Goal: Transaction & Acquisition: Download file/media

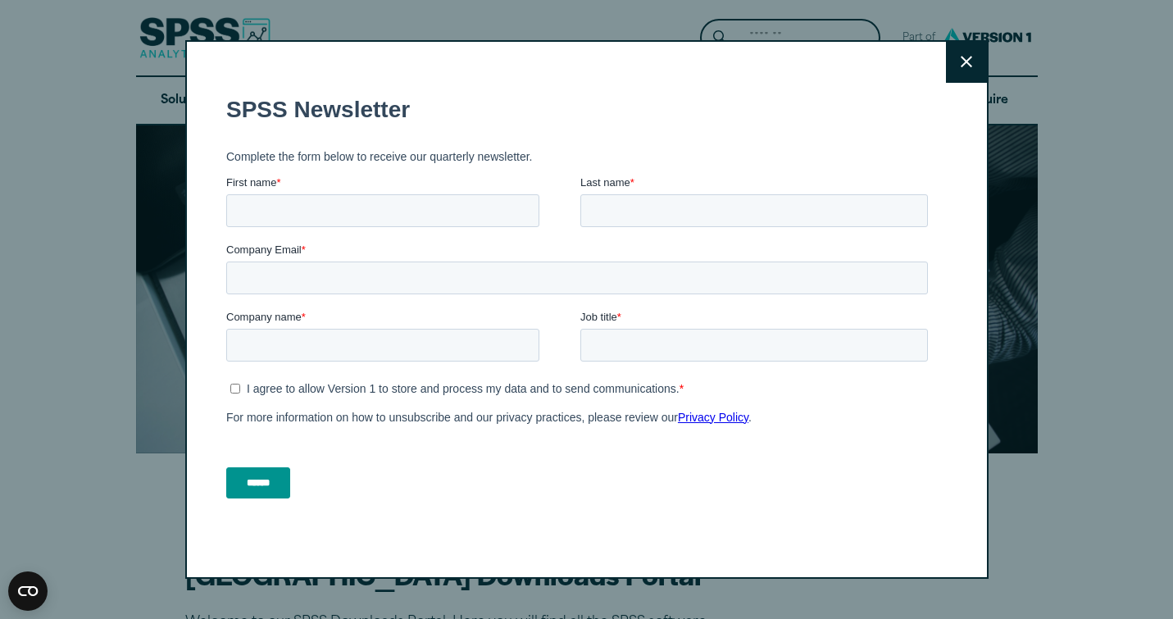
click at [973, 58] on button "Close" at bounding box center [966, 62] width 41 height 41
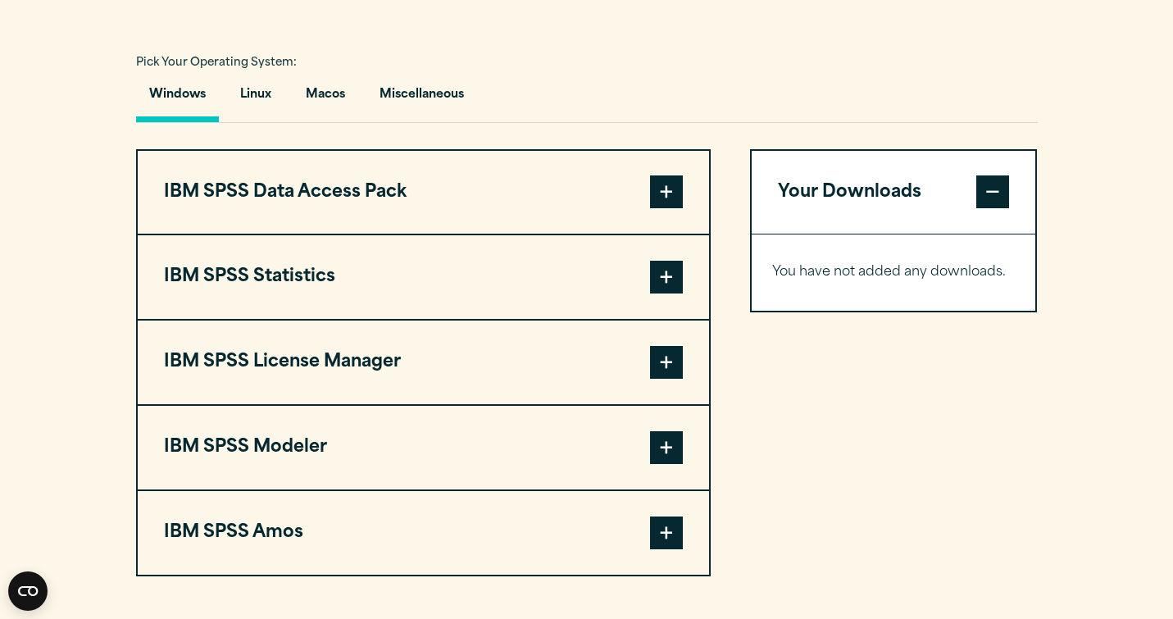
scroll to position [1159, 0]
click at [345, 121] on button "Macos" at bounding box center [326, 98] width 66 height 47
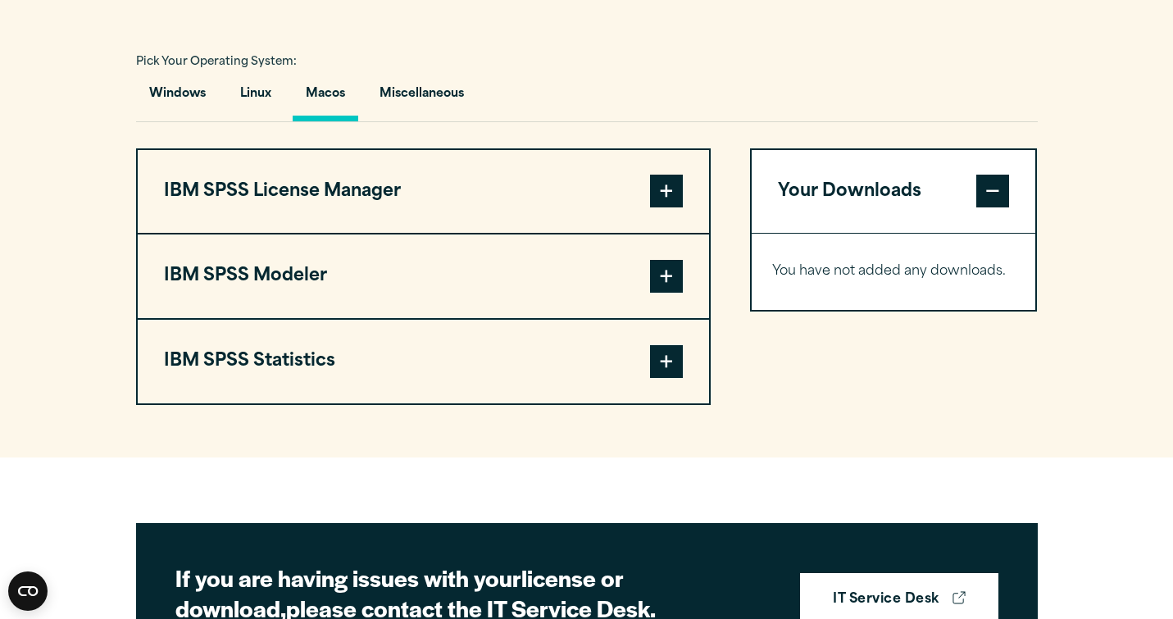
click at [668, 293] on span at bounding box center [666, 276] width 33 height 33
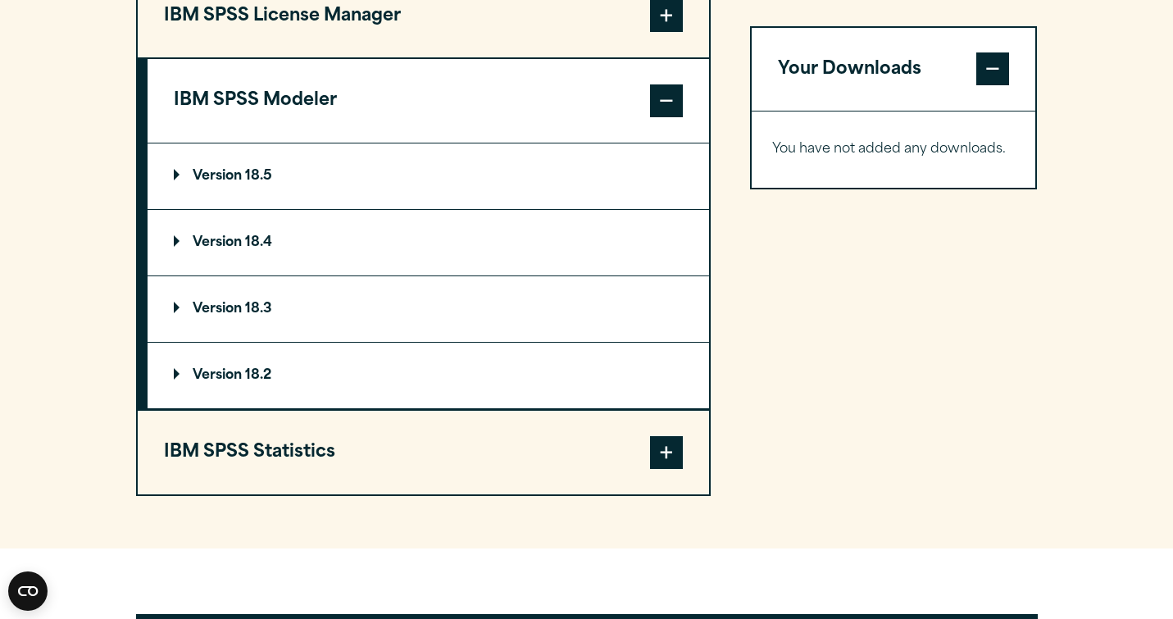
scroll to position [1335, 0]
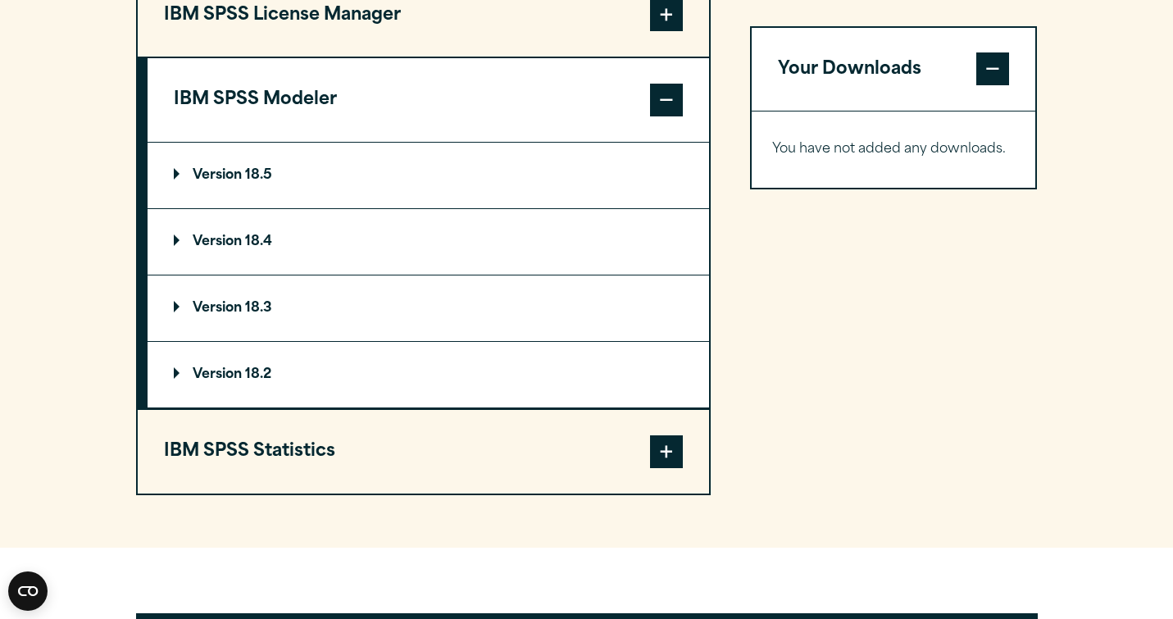
click at [674, 116] on span at bounding box center [666, 100] width 33 height 33
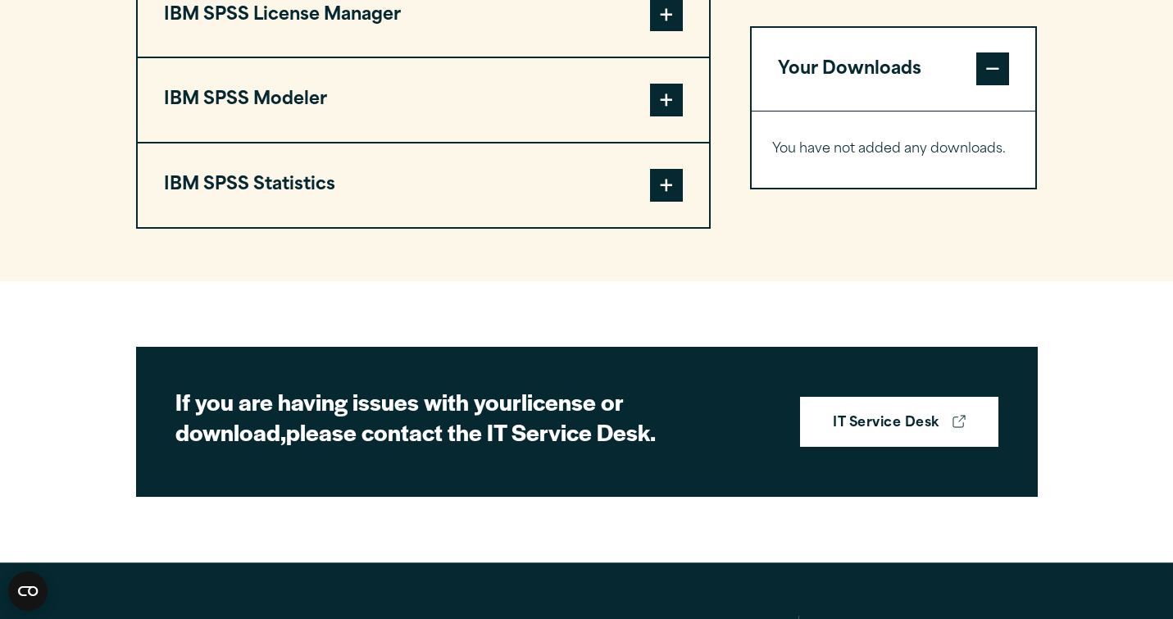
click at [673, 202] on span at bounding box center [666, 185] width 33 height 33
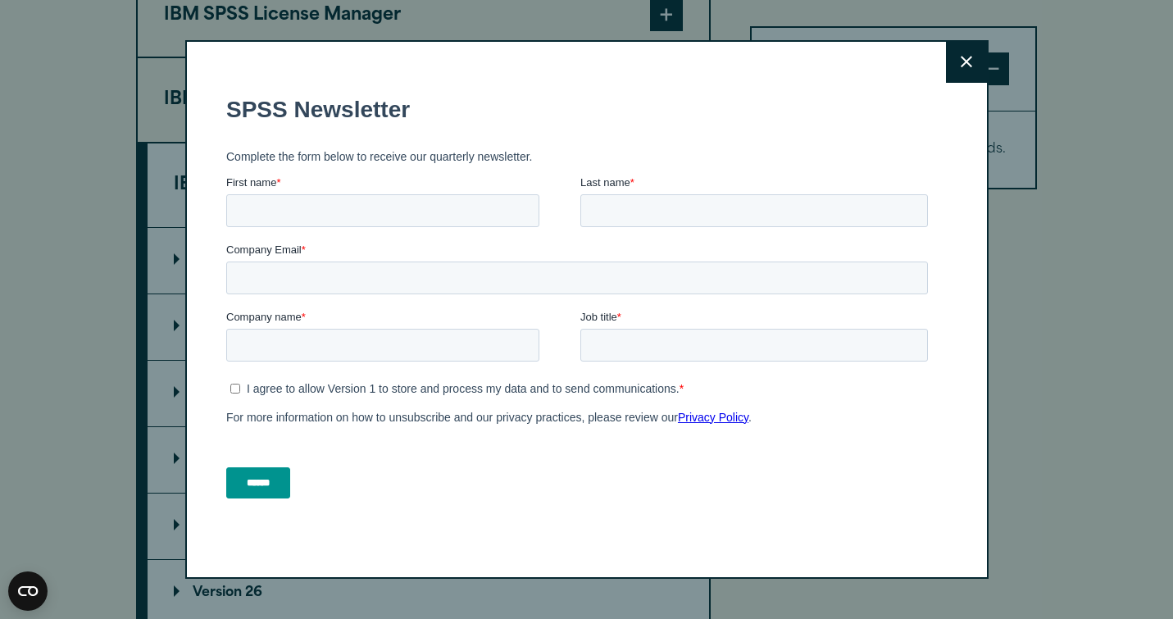
click at [977, 52] on button "Close" at bounding box center [966, 62] width 41 height 41
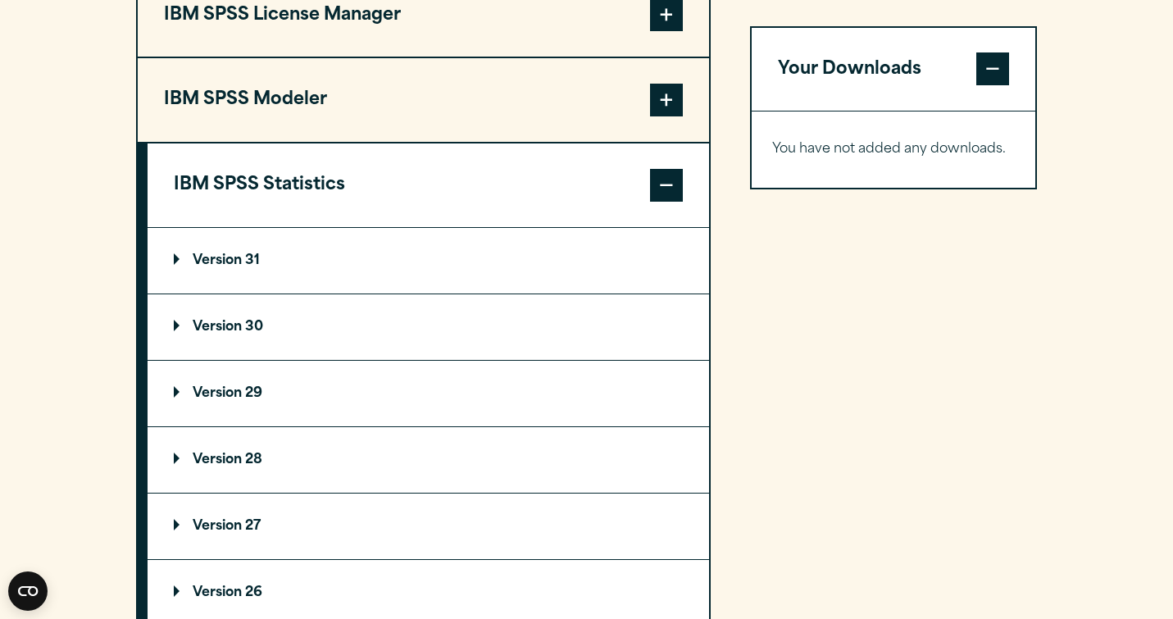
click at [236, 334] on p "Version 30" at bounding box center [218, 326] width 89 height 13
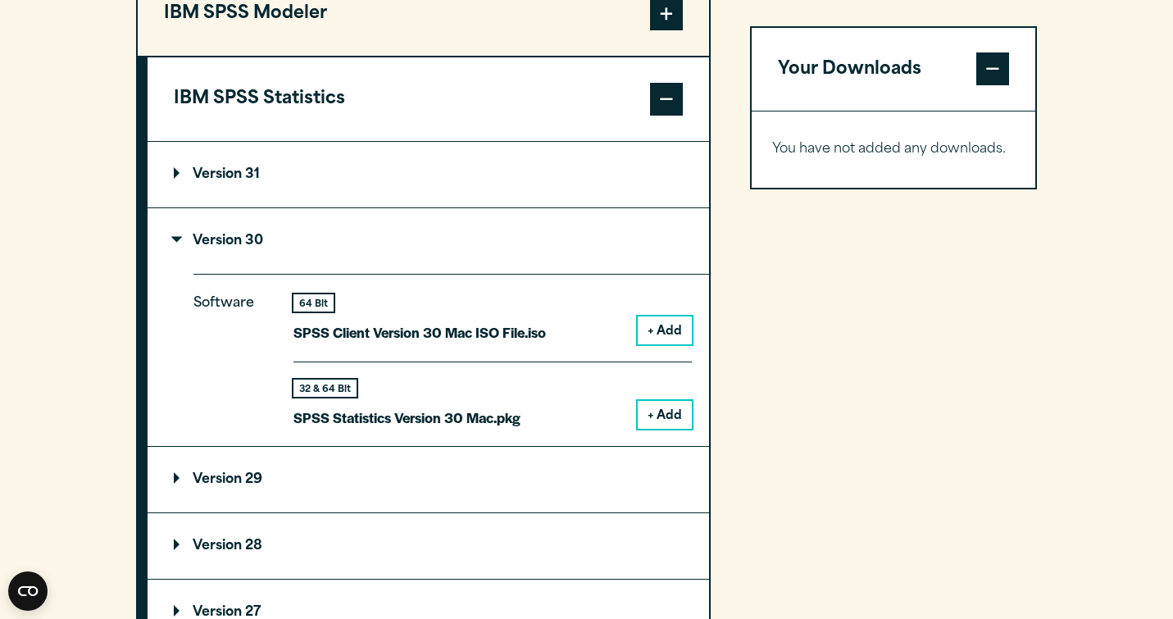
scroll to position [1424, 0]
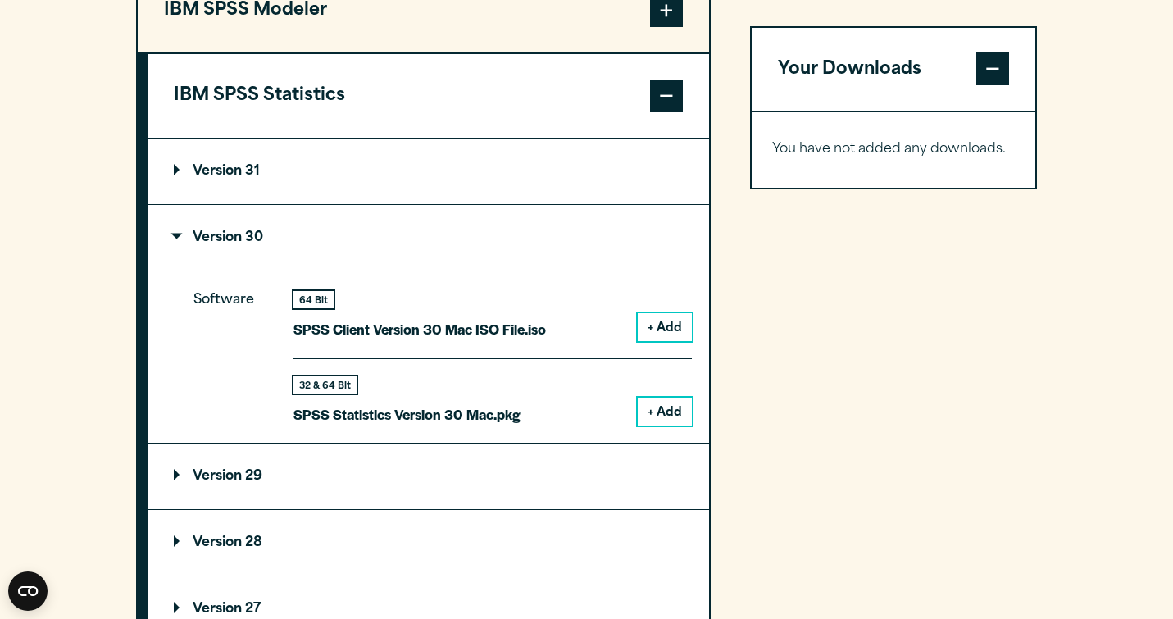
click at [661, 425] on button "+ Add" at bounding box center [665, 411] width 54 height 28
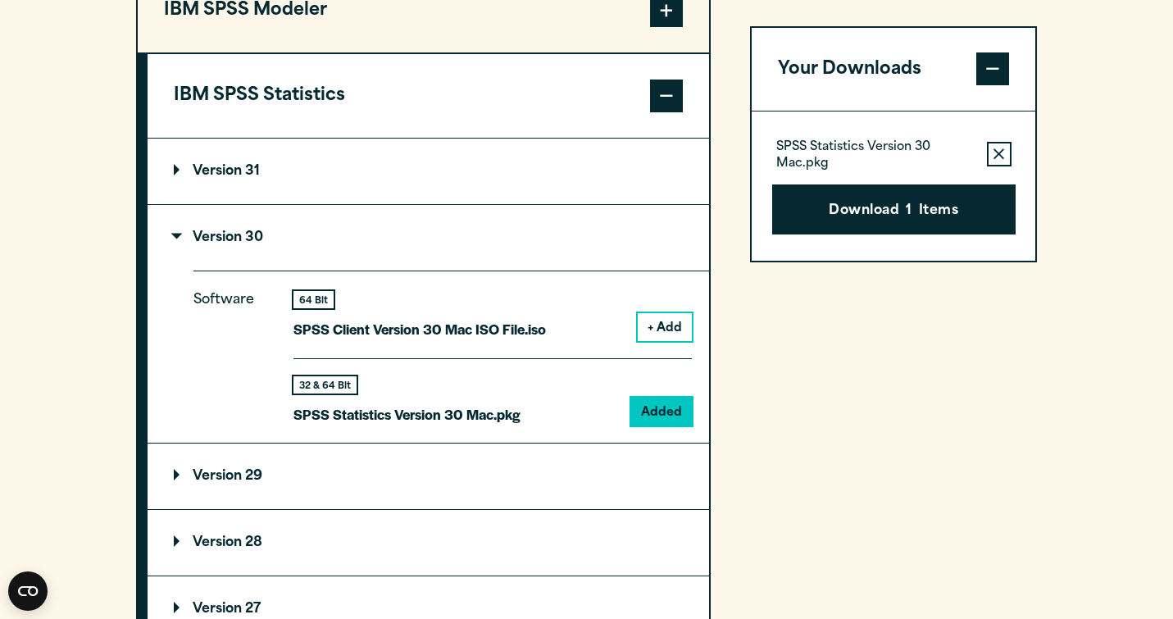
click at [999, 66] on span at bounding box center [992, 69] width 33 height 33
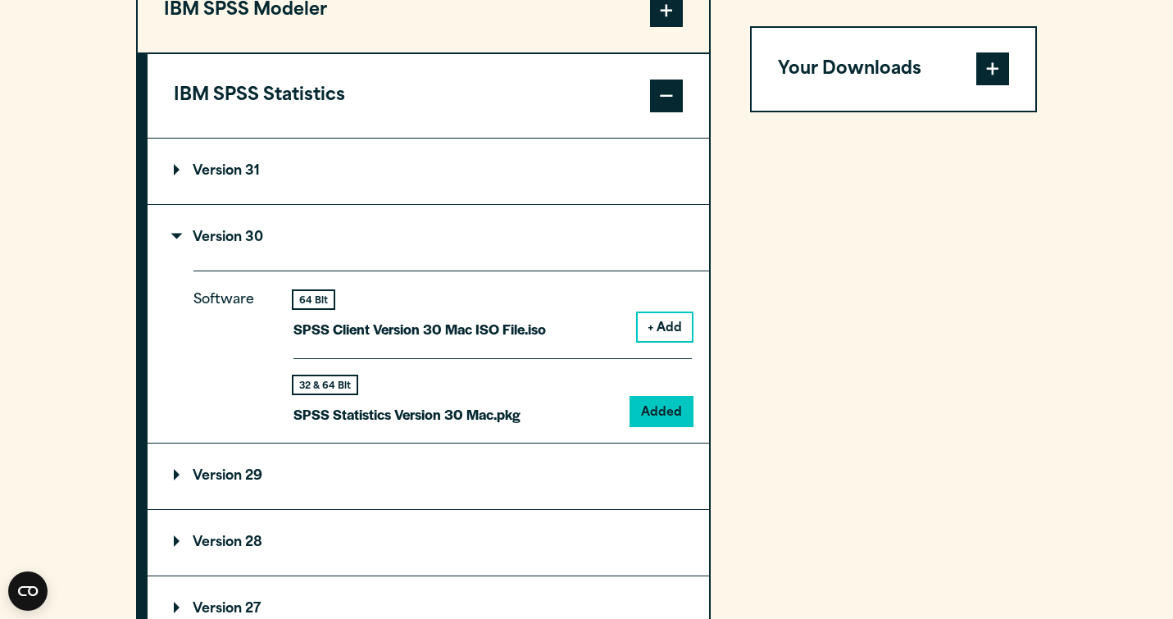
click at [987, 75] on span at bounding box center [992, 69] width 33 height 33
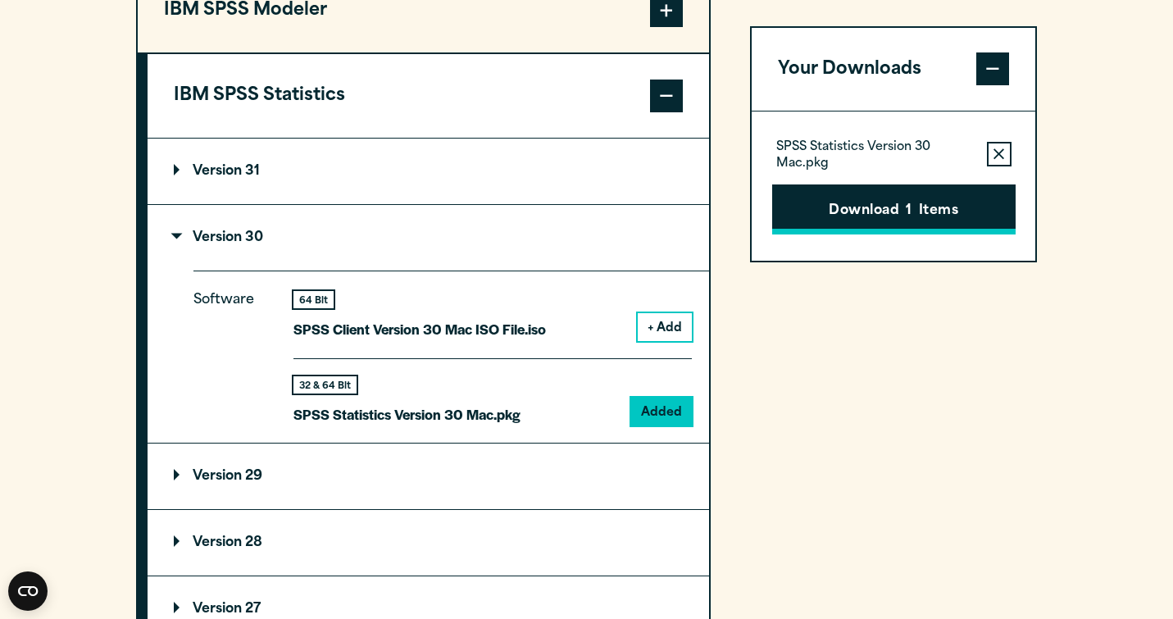
click at [891, 211] on button "Download 1 Items" at bounding box center [893, 209] width 243 height 51
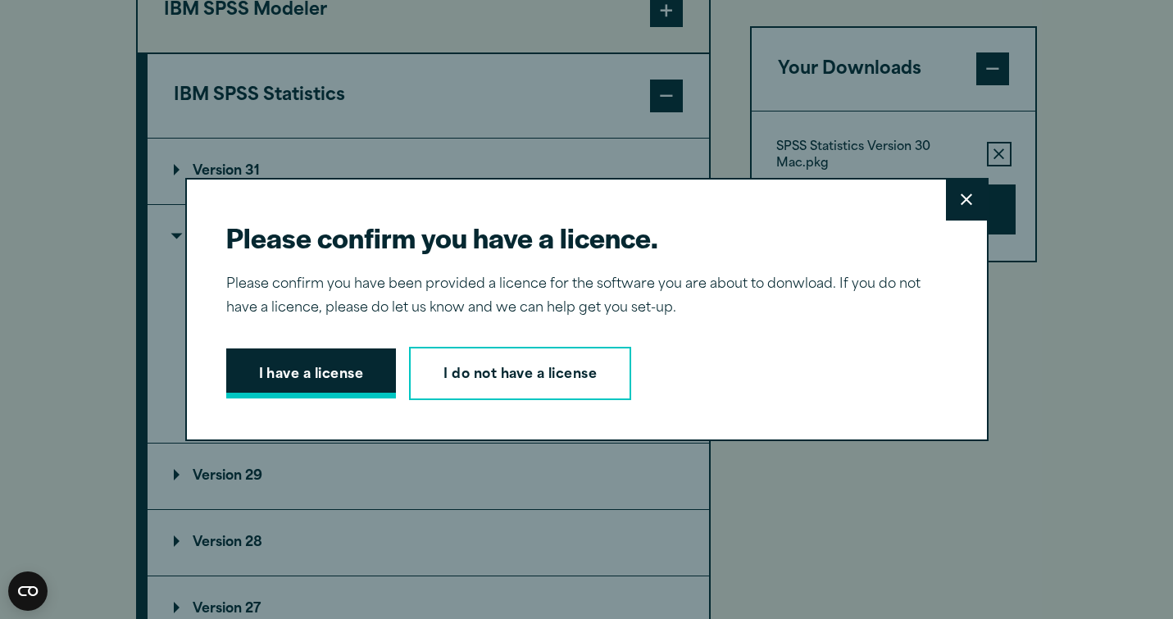
click at [335, 373] on button "I have a license" at bounding box center [311, 373] width 170 height 51
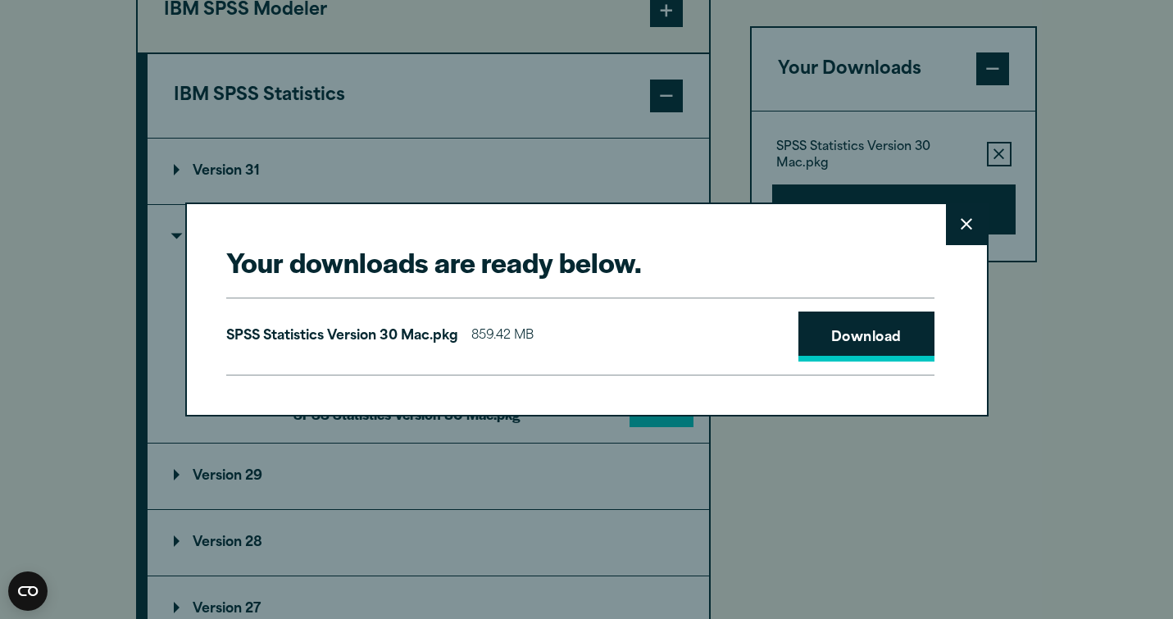
click at [839, 328] on link "Download" at bounding box center [866, 336] width 136 height 51
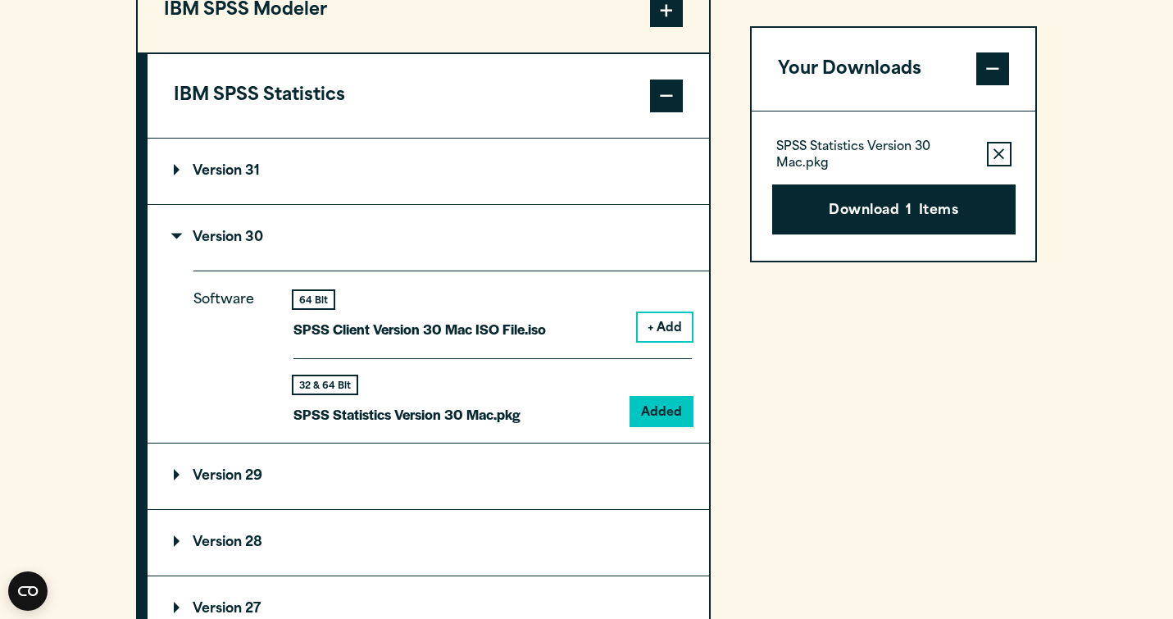
drag, startPoint x: 1091, startPoint y: 516, endPoint x: 1045, endPoint y: 562, distance: 64.9
click at [1046, 560] on div "Your downloads are ready below. Close SPSS Statistics Version 30 Mac.pkg 859.42…" at bounding box center [586, 309] width 1173 height 619
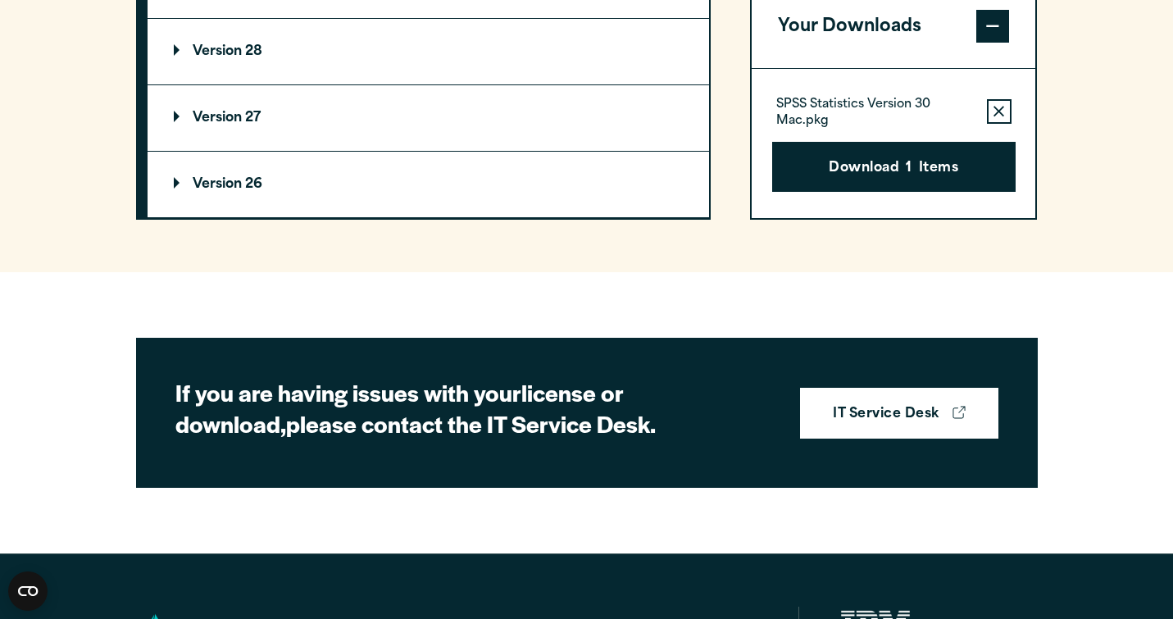
scroll to position [1911, 0]
